Goal: Check status

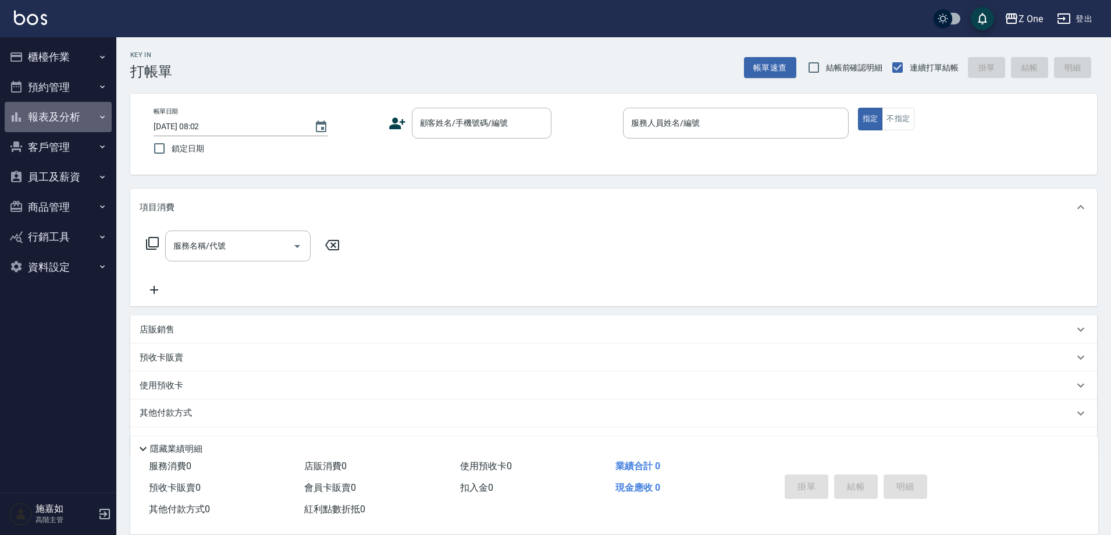
click at [104, 116] on icon "button" at bounding box center [102, 116] width 5 height 3
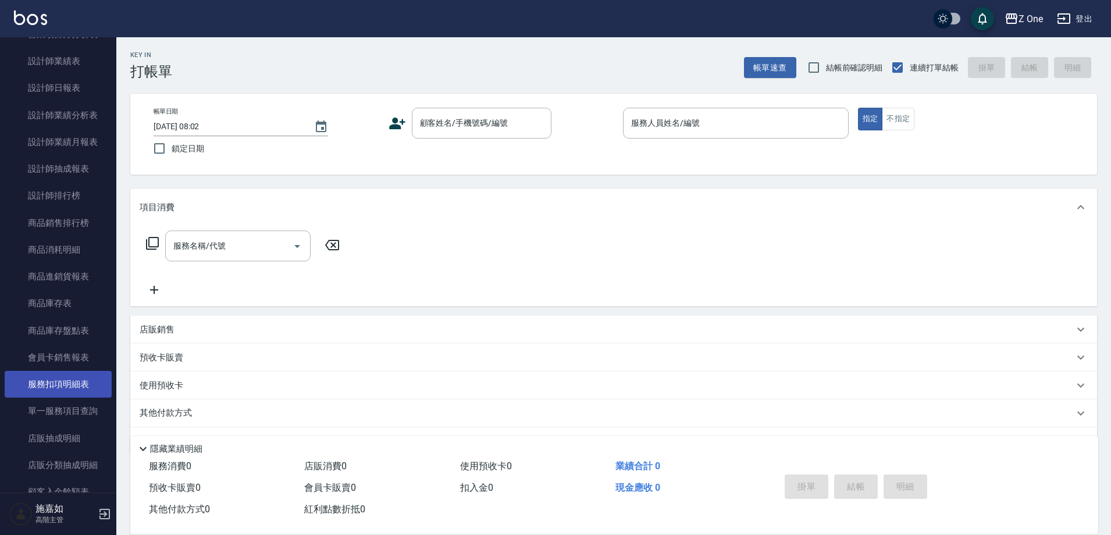
scroll to position [640, 0]
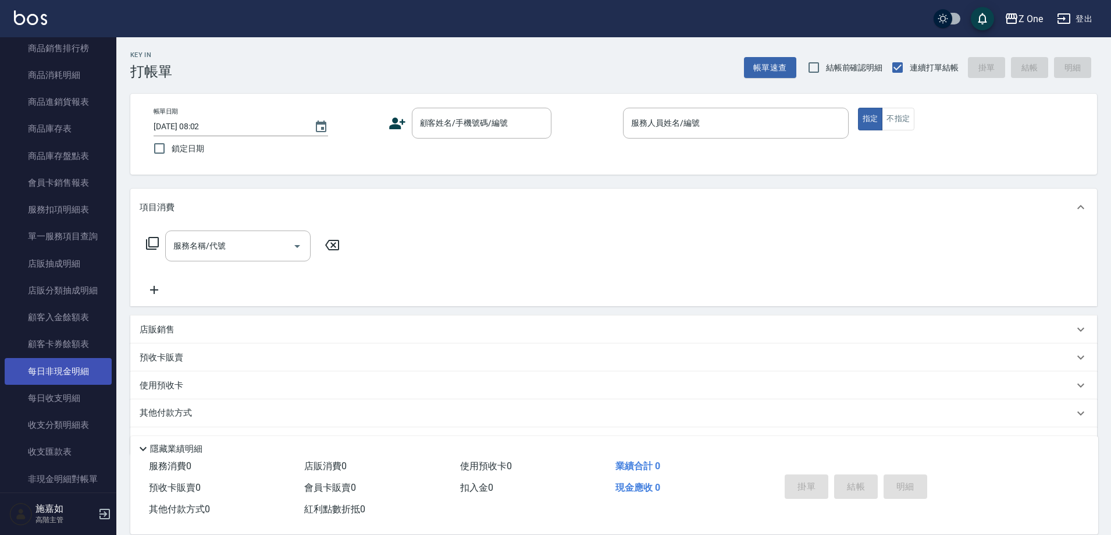
click at [80, 361] on link "每日非現金明細" at bounding box center [58, 371] width 107 height 27
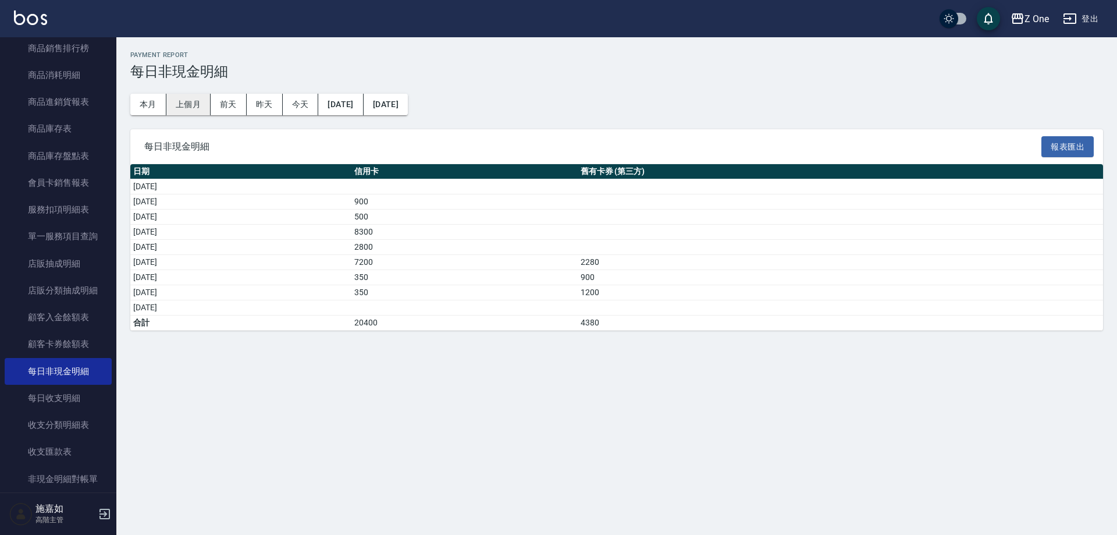
click at [194, 99] on button "上個月" at bounding box center [188, 105] width 44 height 22
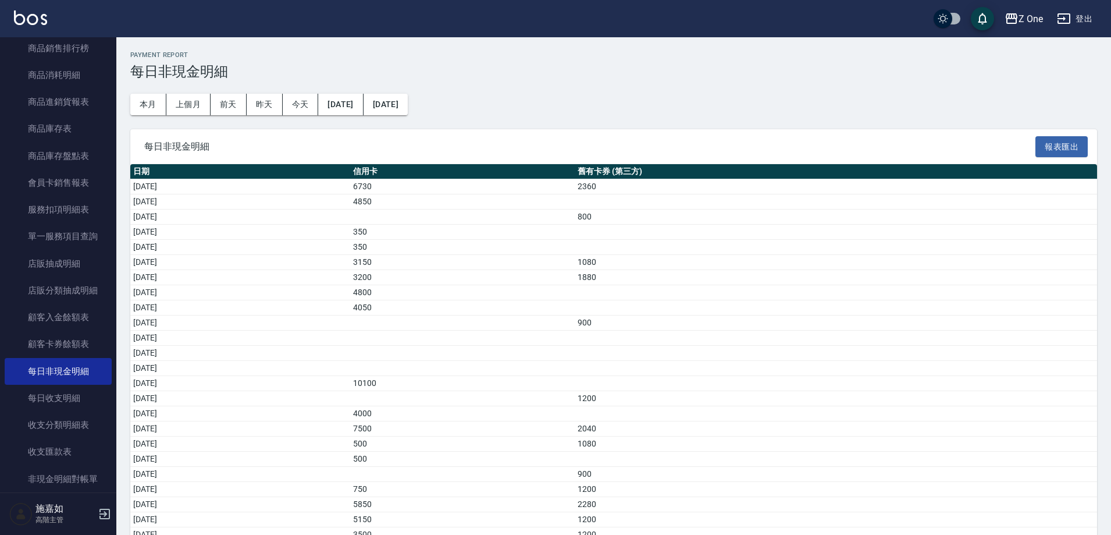
scroll to position [58, 0]
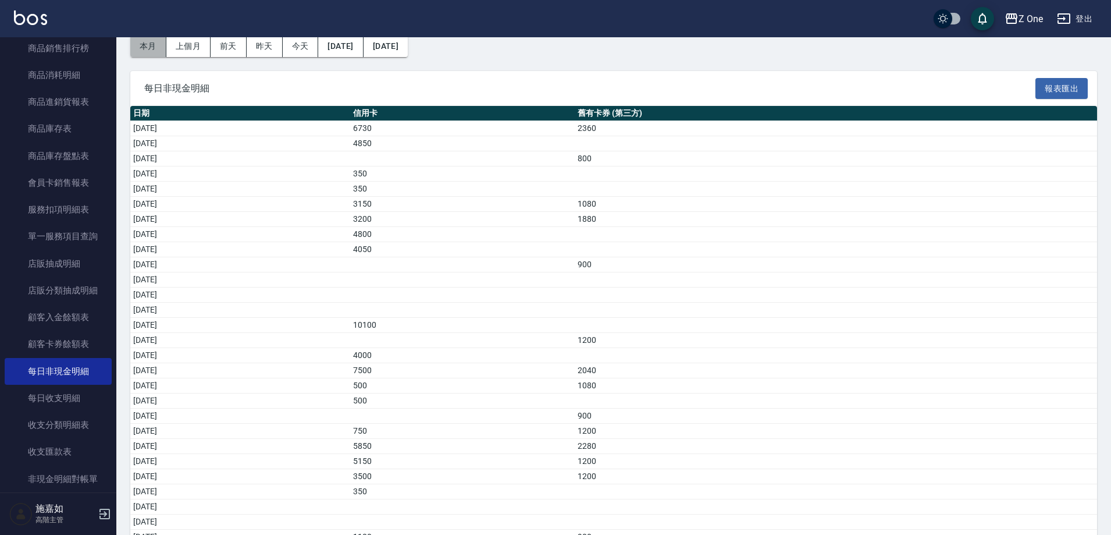
click at [161, 50] on button "本月" at bounding box center [148, 46] width 36 height 22
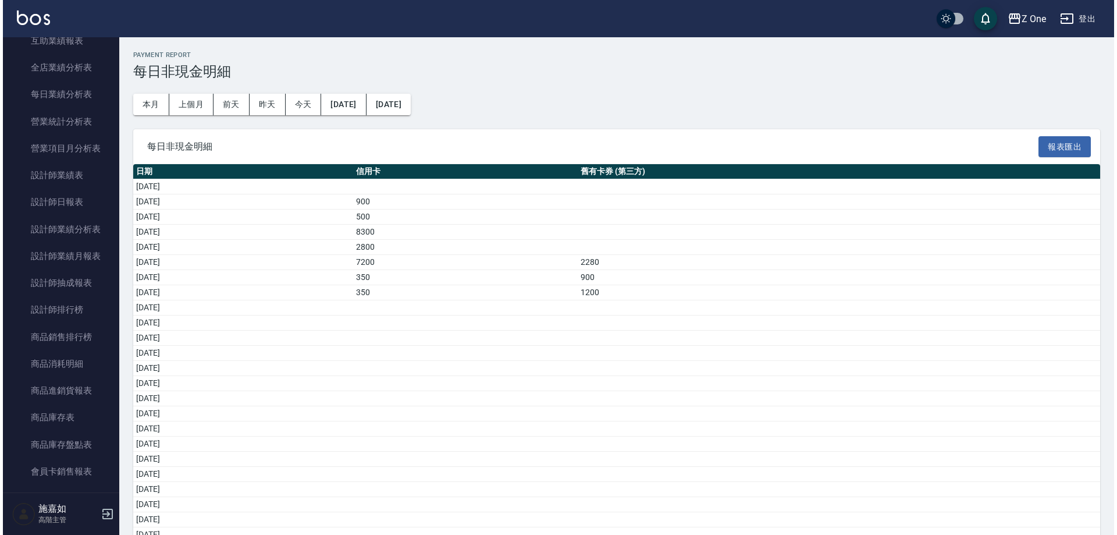
scroll to position [349, 0]
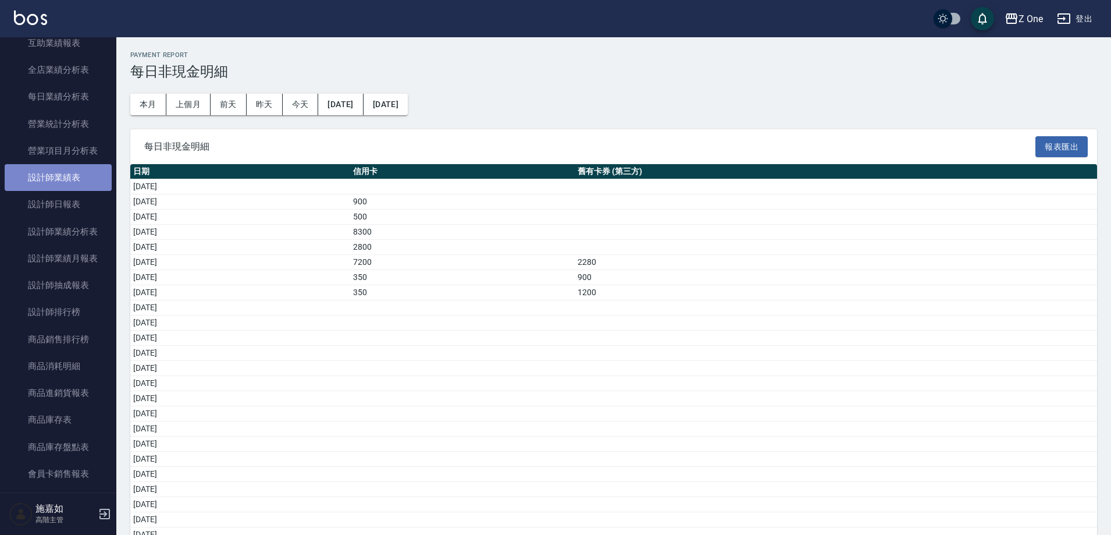
click at [85, 166] on link "設計師業績表" at bounding box center [58, 177] width 107 height 27
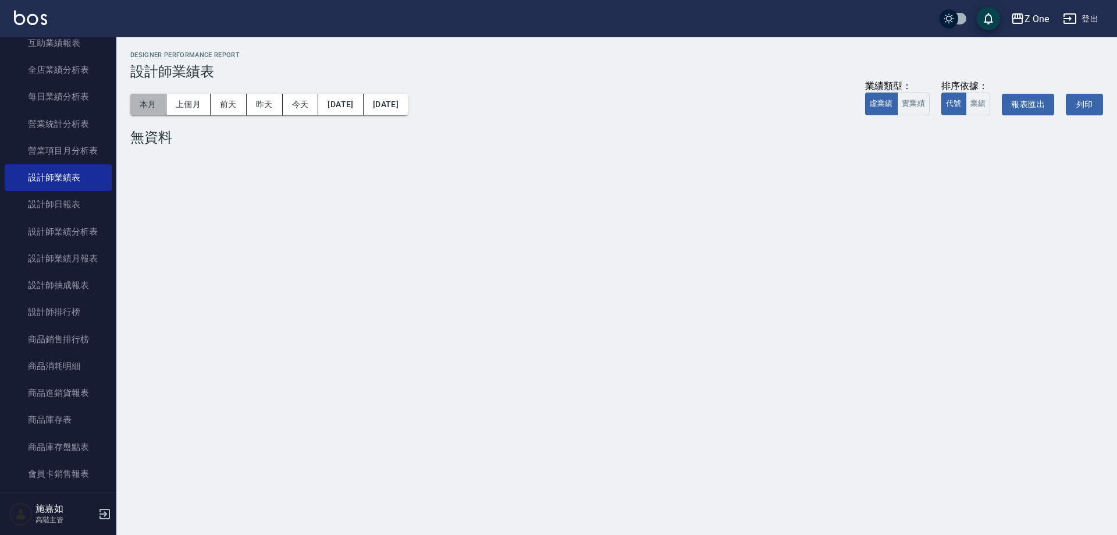
click at [141, 103] on button "本月" at bounding box center [148, 105] width 36 height 22
